Goal: Navigation & Orientation: Find specific page/section

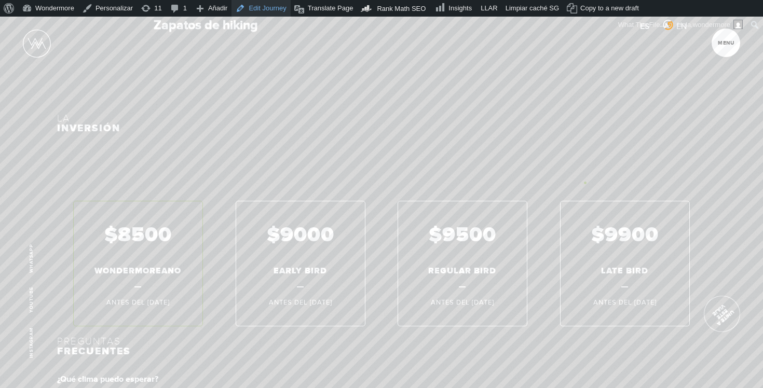
scroll to position [7562, 0]
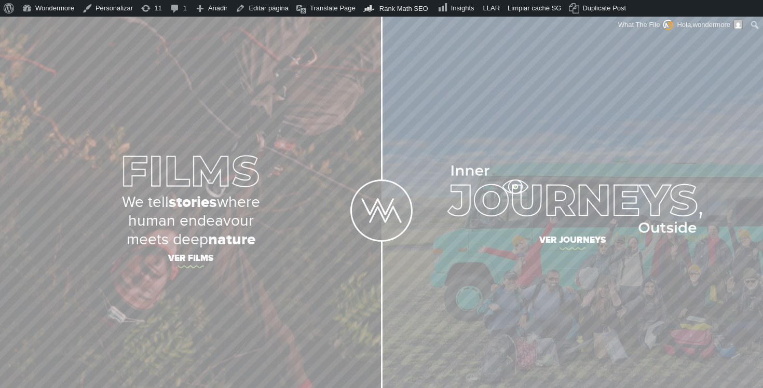
click at [515, 189] on img at bounding box center [572, 199] width 260 height 67
